Goal: Task Accomplishment & Management: Complete application form

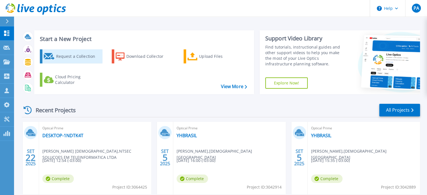
click at [81, 57] on div "Request a Collection" at bounding box center [78, 56] width 45 height 11
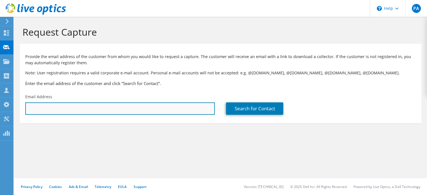
paste input "matheus.vieira@vitafor.com.br"
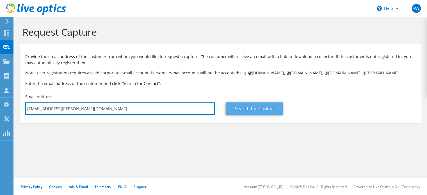
type input "matheus.vieira@vitafor.com.br"
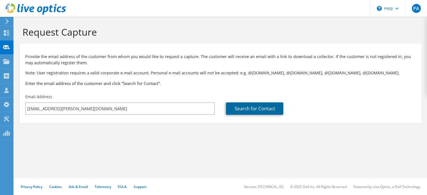
click at [259, 107] on link "Search for Contact" at bounding box center [254, 109] width 57 height 12
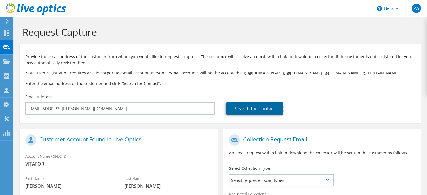
scroll to position [84, 0]
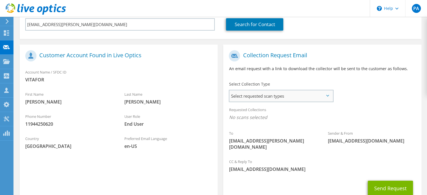
click at [297, 100] on span "Select requested scan types" at bounding box center [281, 95] width 103 height 11
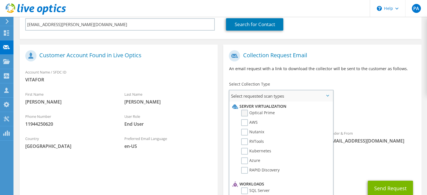
click at [246, 111] on label "Optical Prime" at bounding box center [258, 113] width 34 height 7
click at [0, 0] on input "Optical Prime" at bounding box center [0, 0] width 0 height 0
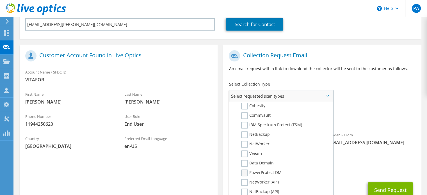
scroll to position [120, 0]
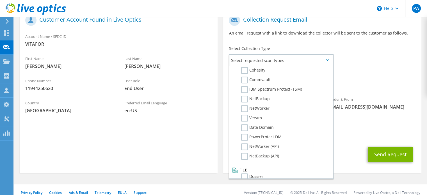
click at [360, 137] on div "CC & Reply To paquino@equinix.com" at bounding box center [322, 133] width 198 height 22
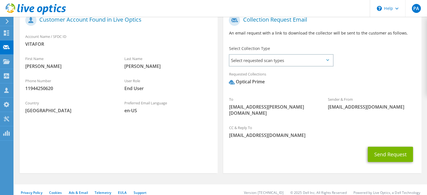
click at [397, 160] on section "Collection Request Email An email request with a link to download the collector…" at bounding box center [322, 91] width 198 height 164
click at [393, 147] on button "Send Request" at bounding box center [390, 154] width 45 height 15
